Goal: Information Seeking & Learning: Learn about a topic

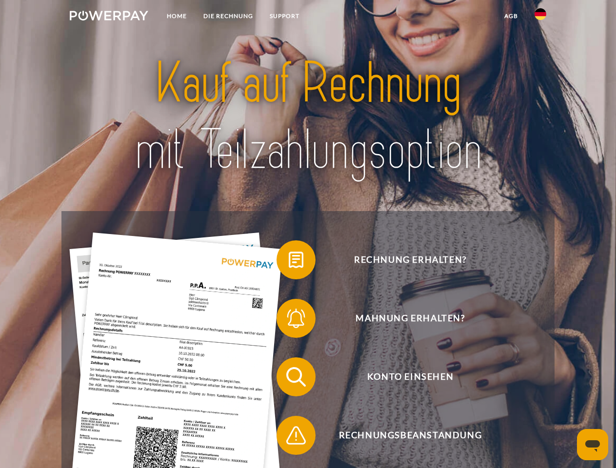
click at [109, 17] on img at bounding box center [109, 16] width 78 height 10
click at [540, 17] on img at bounding box center [540, 14] width 12 height 12
click at [510, 16] on link "agb" at bounding box center [511, 16] width 30 height 18
click at [289, 262] on span at bounding box center [281, 259] width 49 height 49
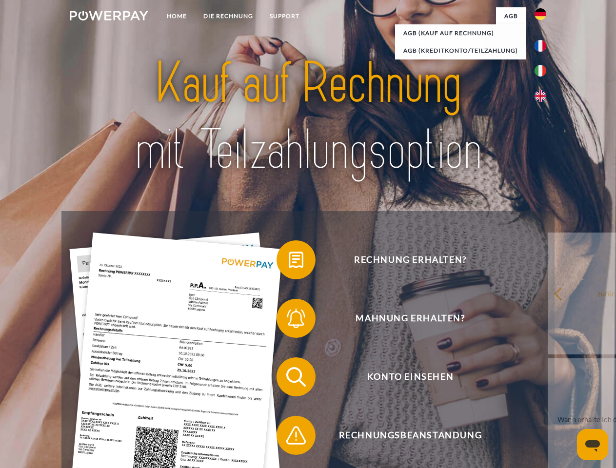
click at [289, 320] on span at bounding box center [281, 318] width 49 height 49
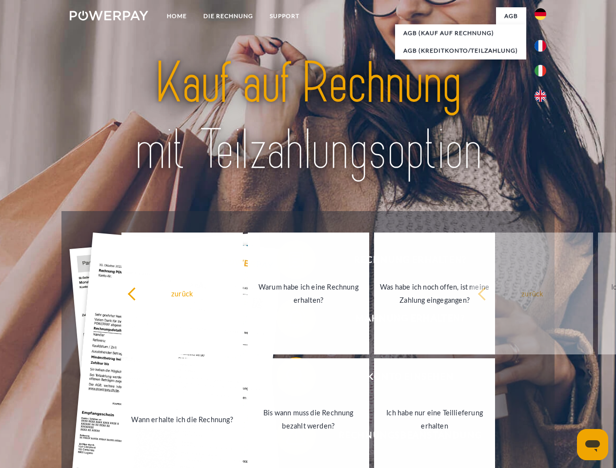
click at [289, 379] on link "Bis wann muss die Rechnung bezahlt werden?" at bounding box center [308, 419] width 121 height 122
click at [289, 437] on span at bounding box center [281, 435] width 49 height 49
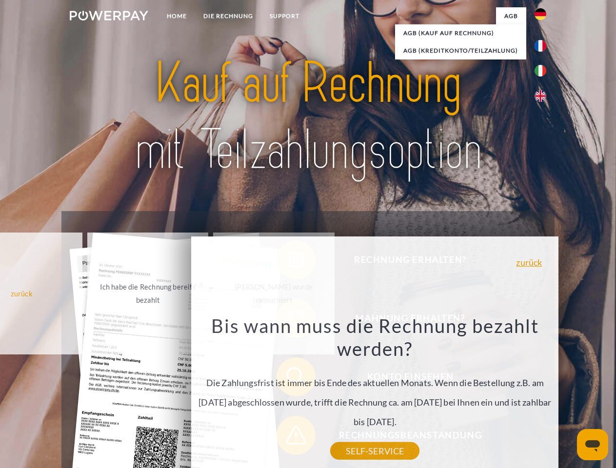
click at [592, 445] on icon "Messaging-Fenster öffnen" at bounding box center [592, 446] width 15 height 12
